Goal: Task Accomplishment & Management: Use online tool/utility

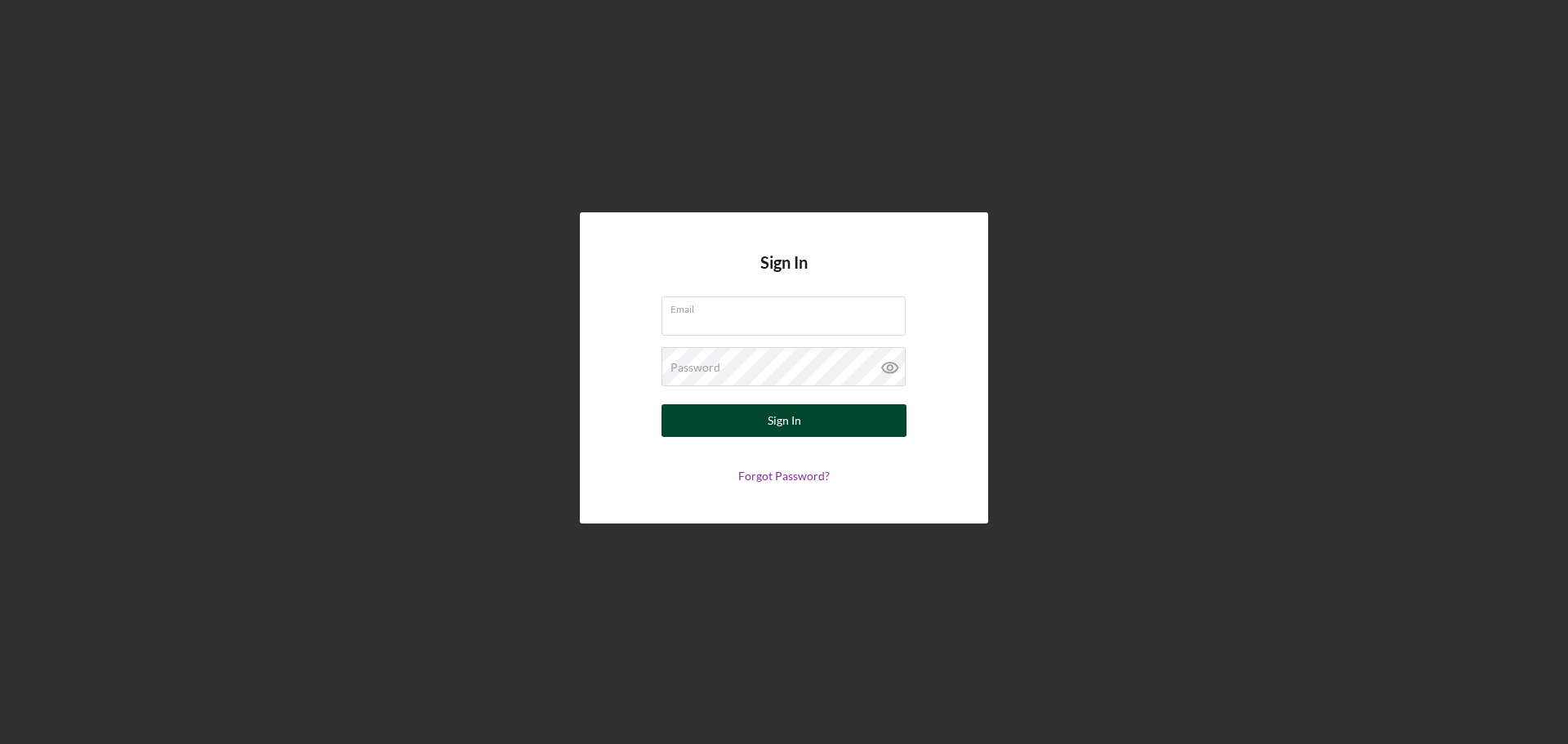
type input "[EMAIL_ADDRESS][DOMAIN_NAME]"
click at [781, 426] on div "Sign In" at bounding box center [784, 420] width 33 height 32
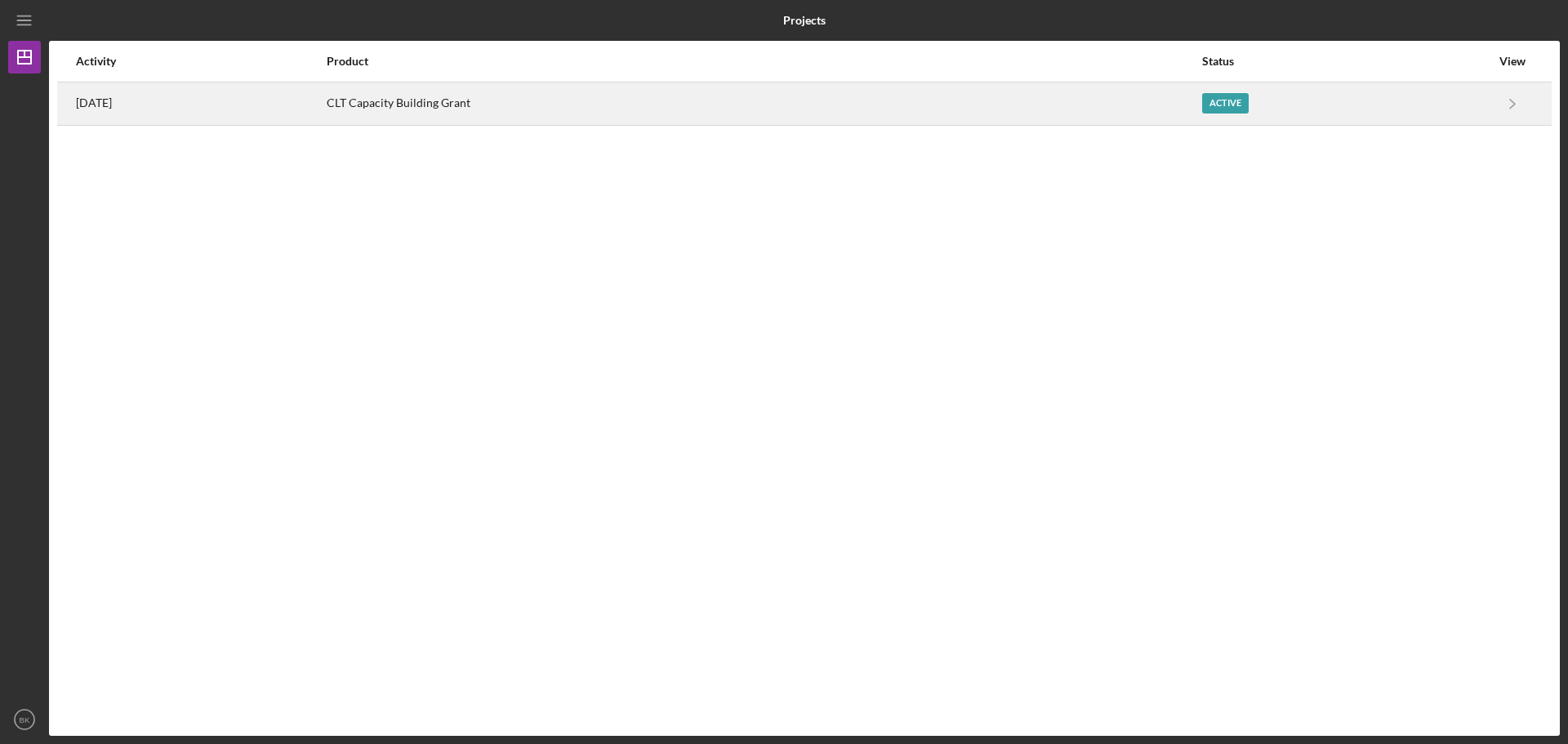
click at [495, 90] on div "CLT Capacity Building Grant" at bounding box center [763, 104] width 873 height 41
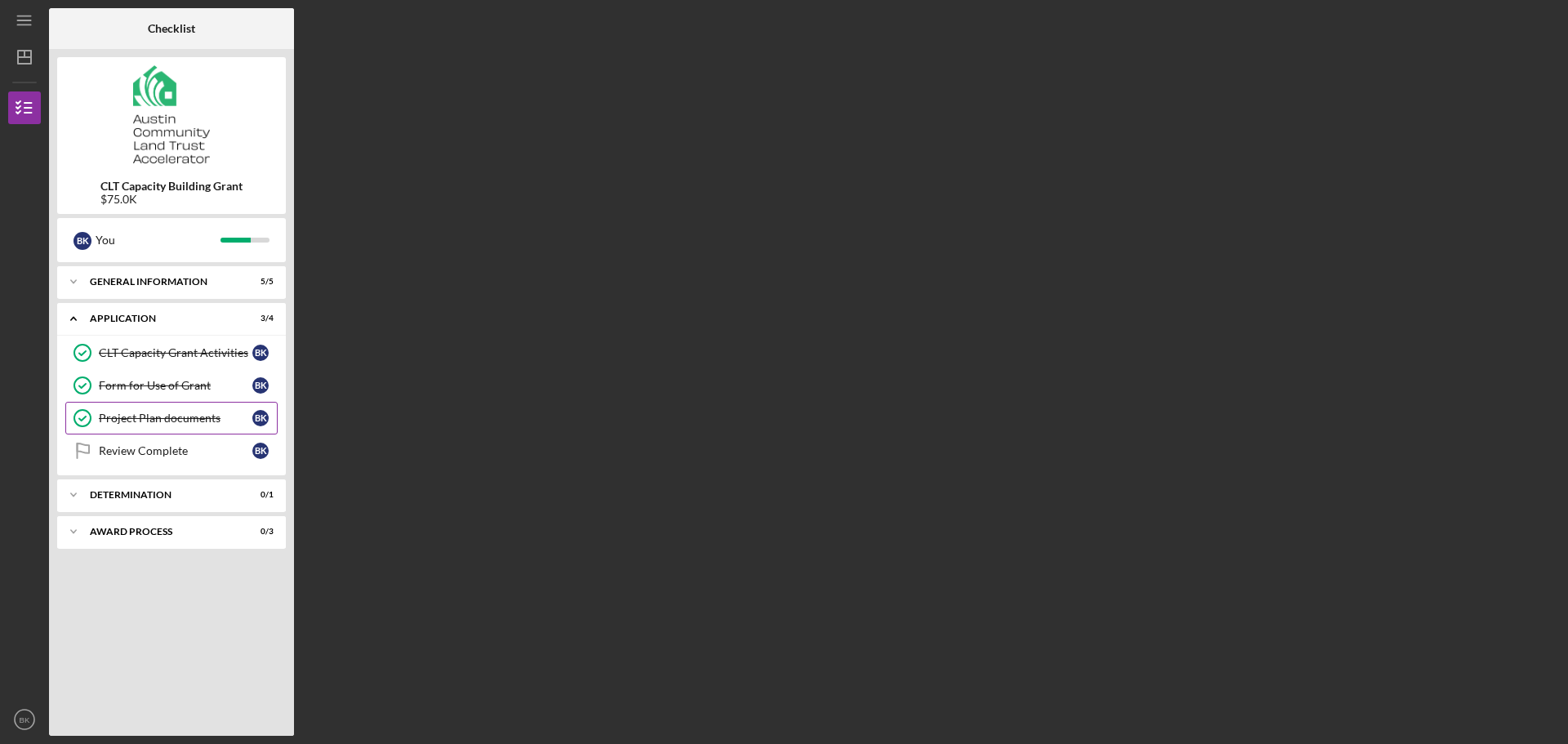
click at [132, 417] on div "Project Plan documents" at bounding box center [176, 417] width 153 height 13
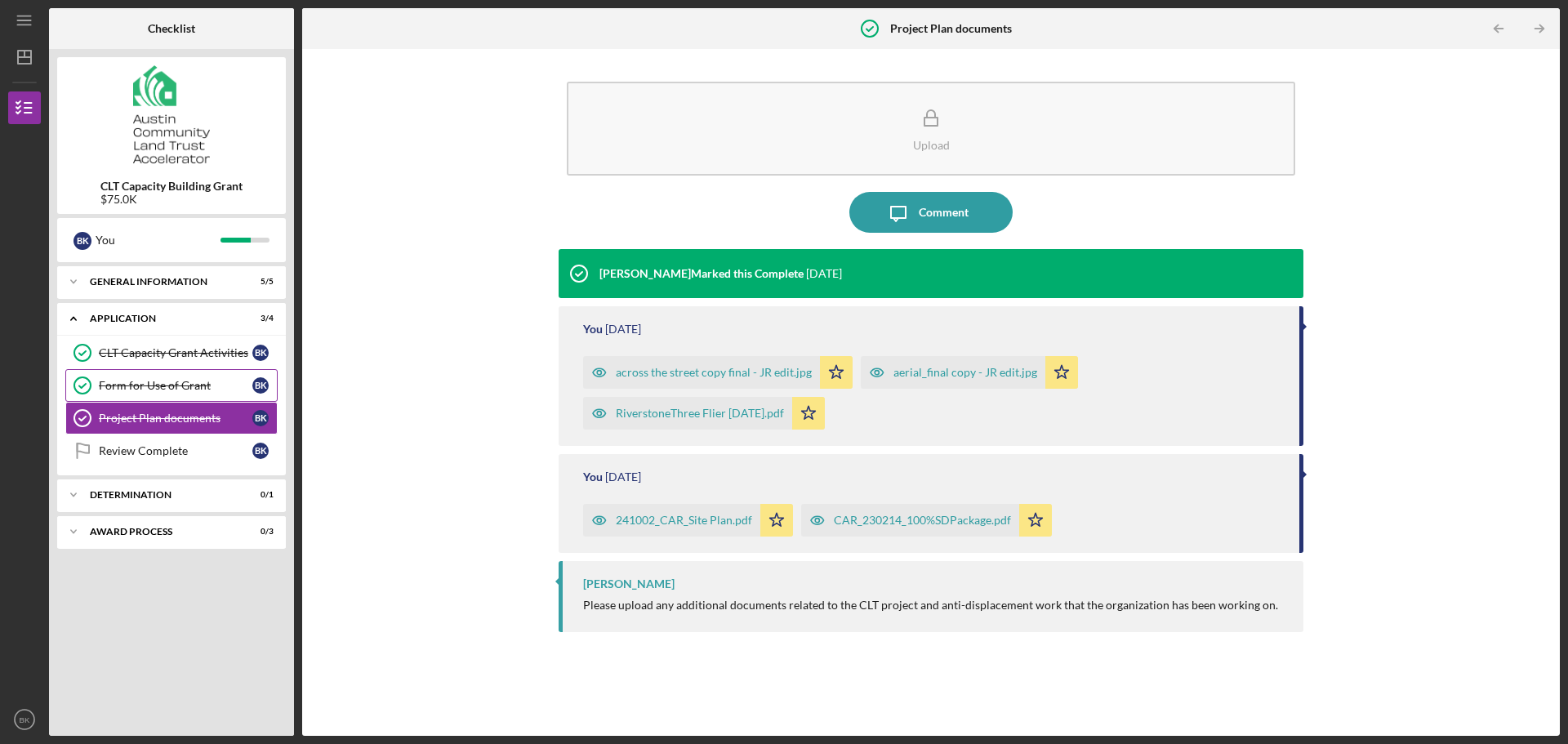
click at [140, 380] on div "Form for Use of Grant" at bounding box center [176, 385] width 153 height 13
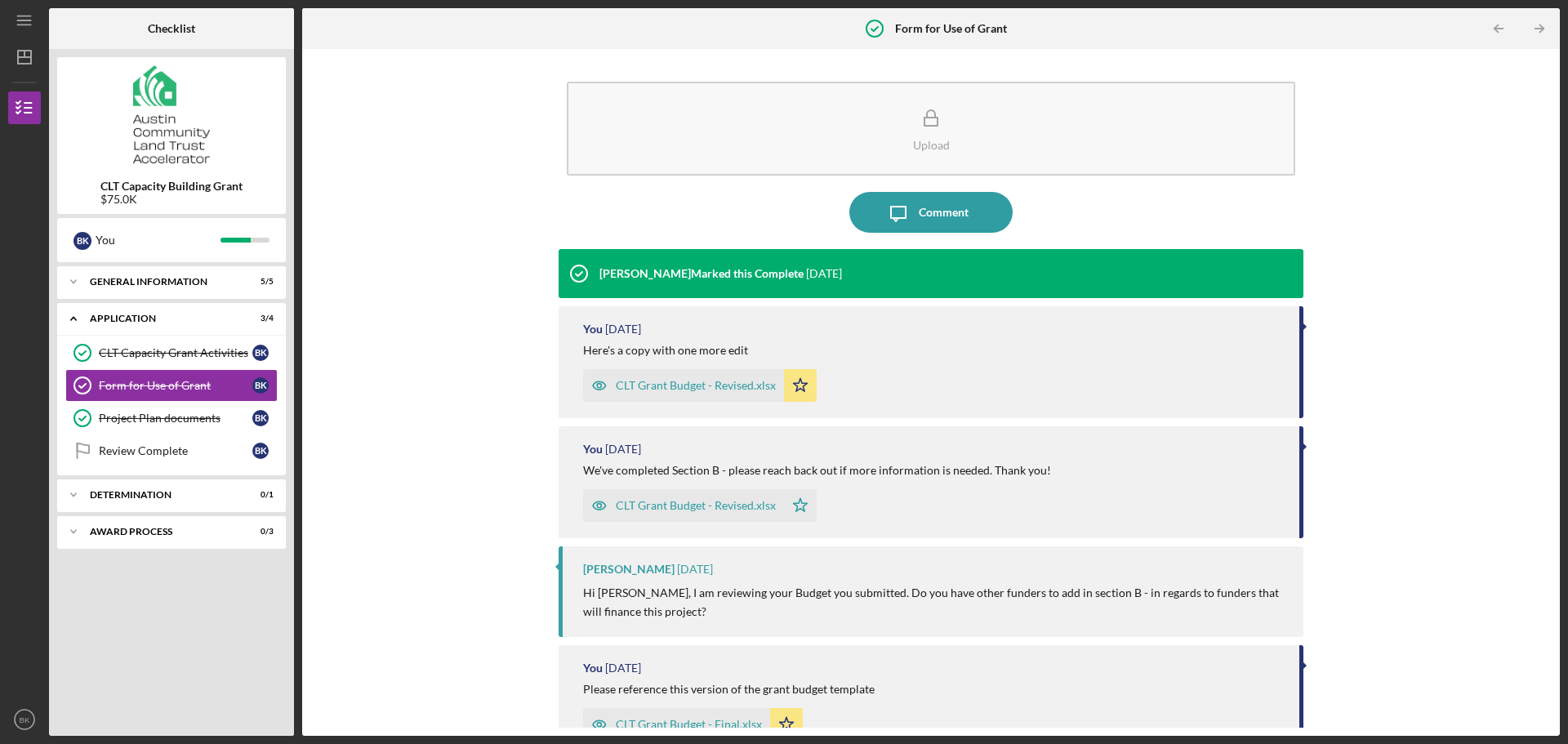
click at [658, 388] on div "CLT Grant Budget - Revised.xlsx" at bounding box center [695, 385] width 160 height 13
